Goal: Navigation & Orientation: Find specific page/section

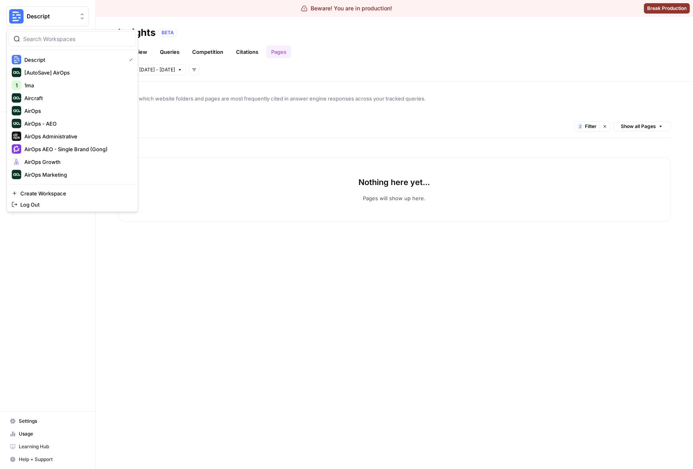
click at [44, 21] on button "Descript" at bounding box center [47, 16] width 83 height 20
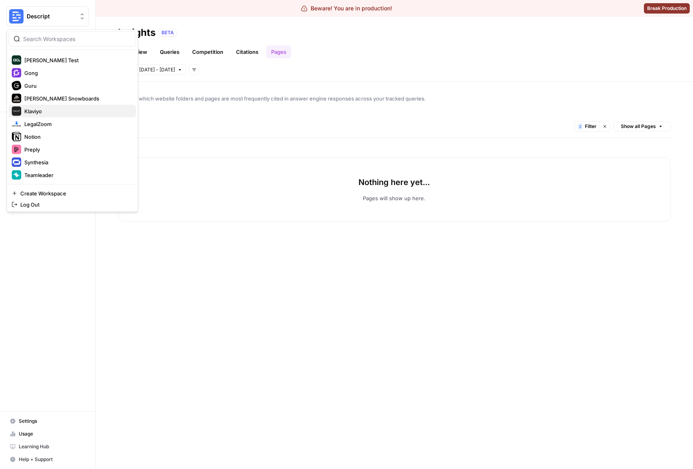
click at [58, 111] on span "Klaviyo" at bounding box center [76, 111] width 105 height 8
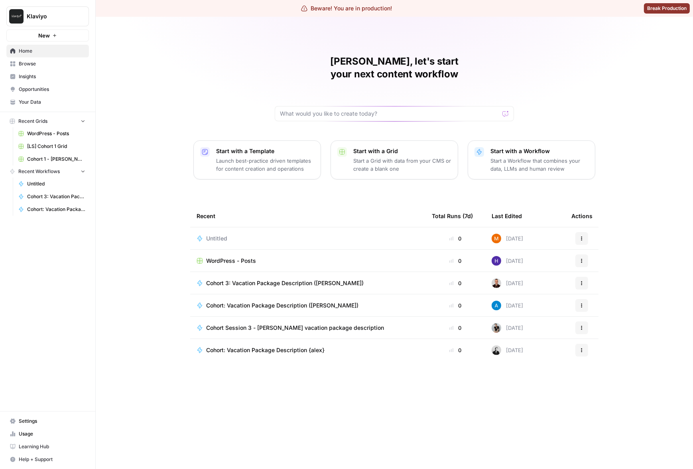
click at [26, 80] on link "Insights" at bounding box center [47, 76] width 83 height 13
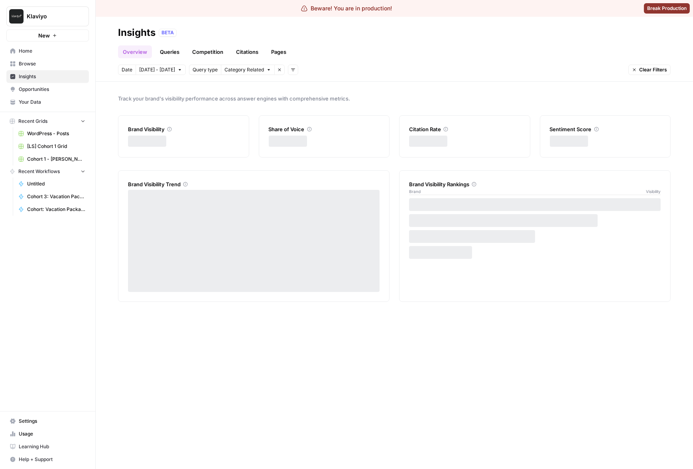
click at [275, 49] on link "Pages" at bounding box center [278, 51] width 25 height 13
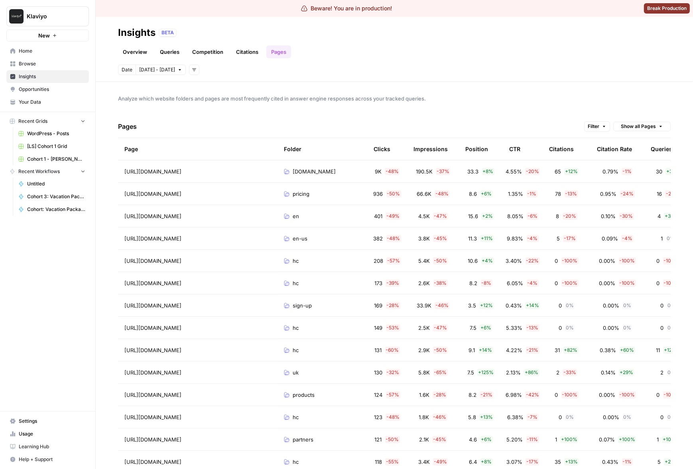
click at [57, 18] on span "Klaviyo" at bounding box center [51, 16] width 48 height 8
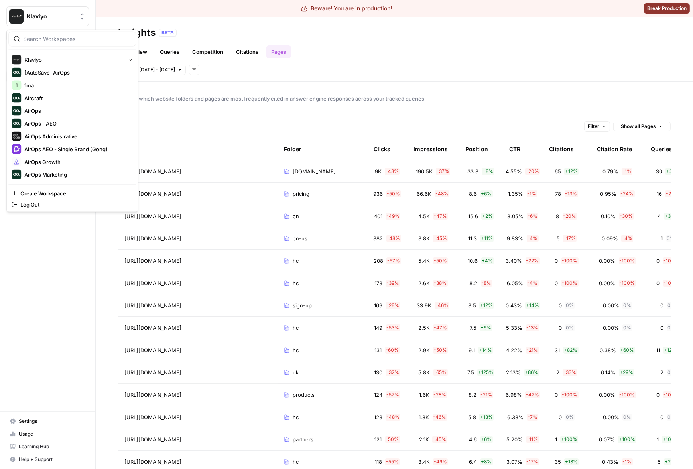
click at [70, 44] on div at bounding box center [72, 39] width 128 height 15
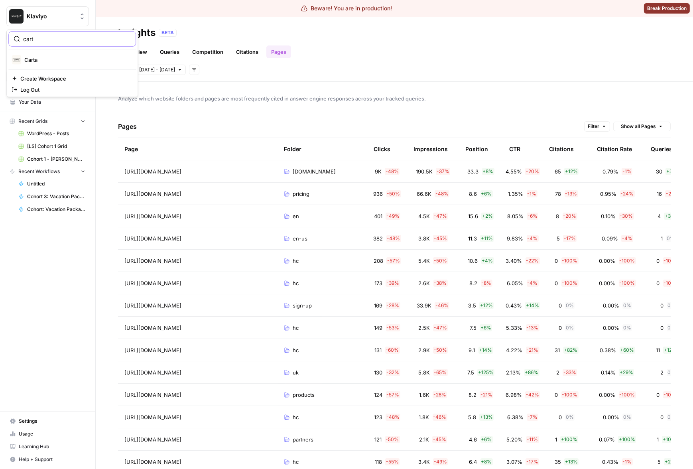
type input "cart"
click at [70, 56] on span "Carta" at bounding box center [76, 60] width 105 height 8
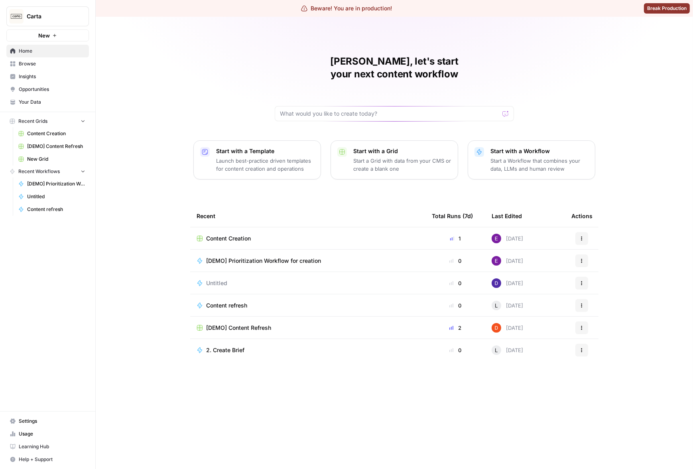
click at [53, 72] on link "Insights" at bounding box center [47, 76] width 83 height 13
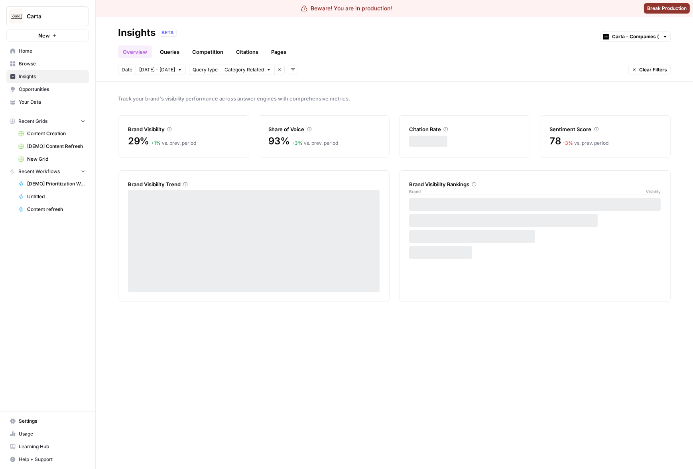
click at [285, 51] on link "Pages" at bounding box center [278, 51] width 25 height 13
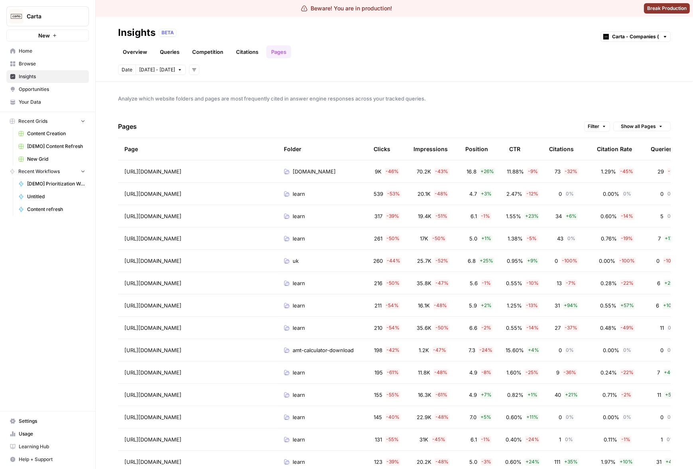
click at [59, 14] on span "Carta" at bounding box center [51, 16] width 48 height 8
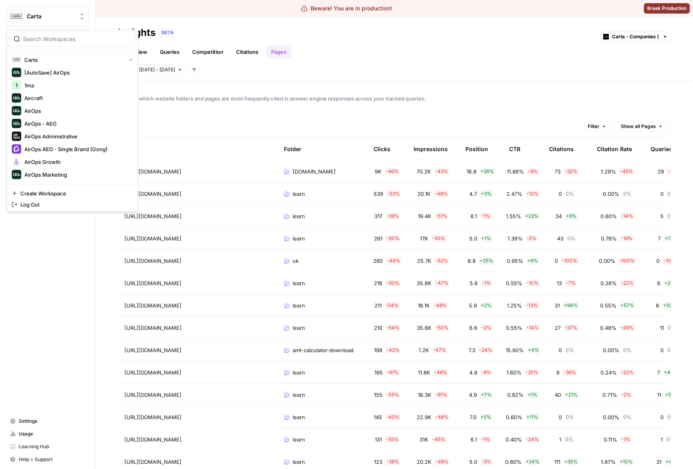
click at [57, 35] on input "search" at bounding box center [77, 39] width 108 height 8
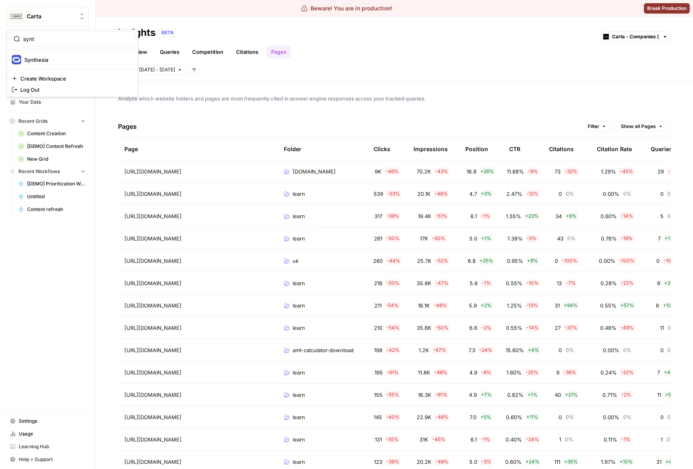
type input "synt"
click at [66, 56] on span "Synthesia" at bounding box center [76, 60] width 105 height 8
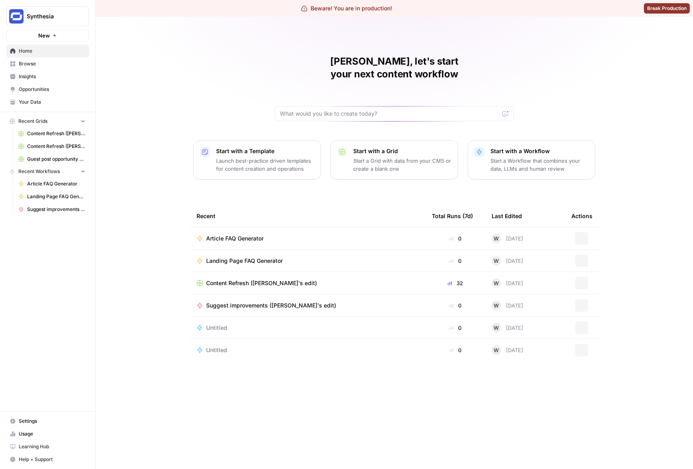
click at [60, 75] on span "Insights" at bounding box center [52, 76] width 67 height 7
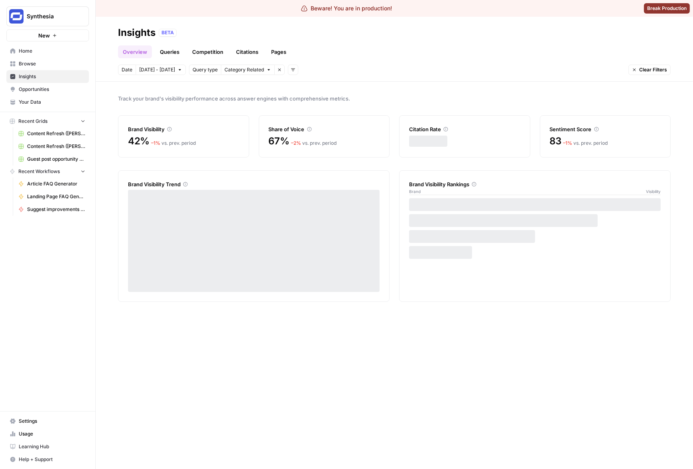
click at [272, 51] on link "Pages" at bounding box center [278, 51] width 25 height 13
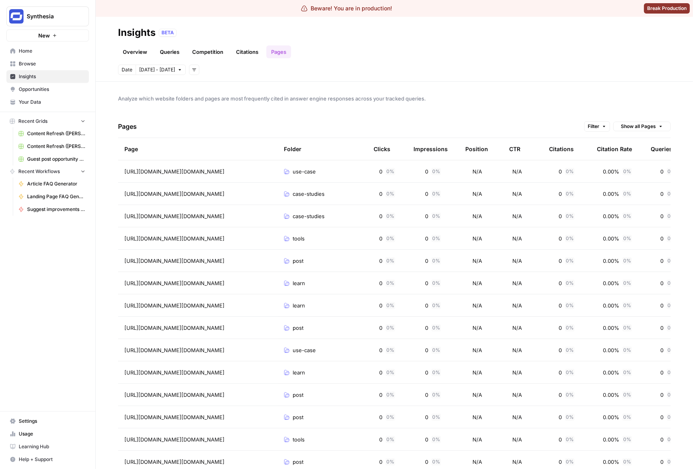
click at [59, 272] on div "Synthesia New Home Browse Insights Opportunities Your Data Recent Grids Content…" at bounding box center [47, 234] width 95 height 469
